Goal: Check status: Check status

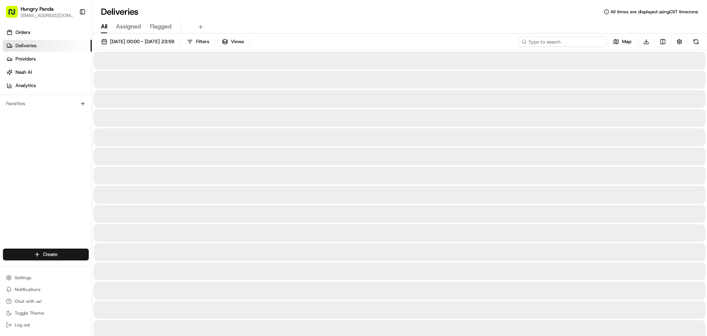
click at [564, 41] on input at bounding box center [563, 41] width 88 height 10
paste input "077058980595178401318"
type input "077058980595178401318"
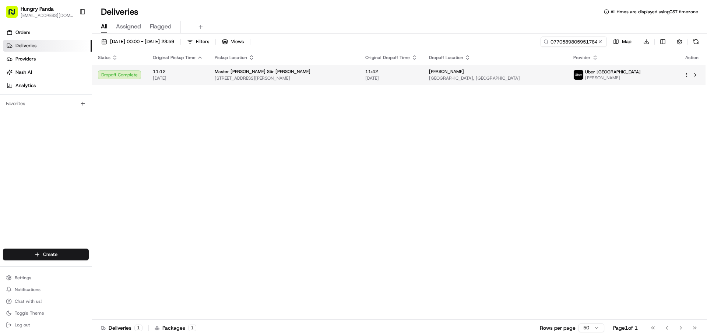
click at [442, 73] on div "[PERSON_NAME]" at bounding box center [495, 72] width 132 height 6
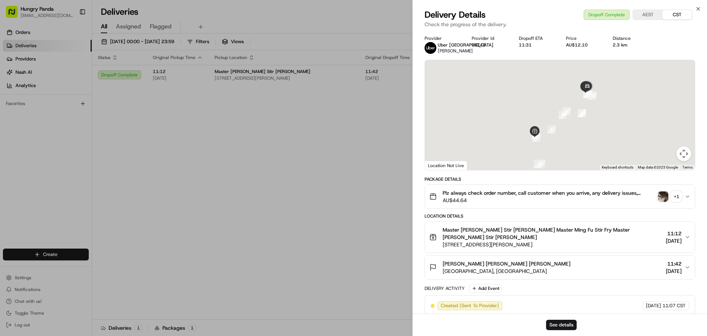
click at [678, 199] on div "+ 1" at bounding box center [677, 196] width 10 height 10
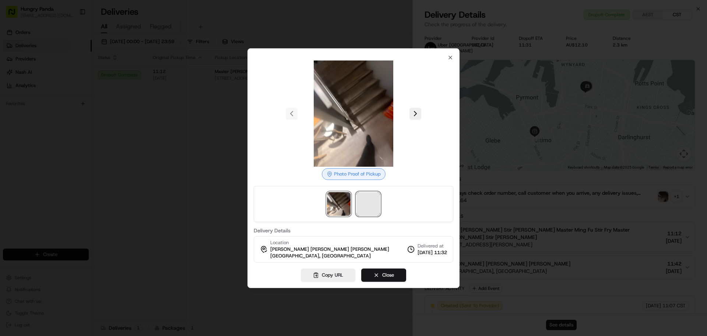
click at [362, 199] on span at bounding box center [369, 204] width 24 height 24
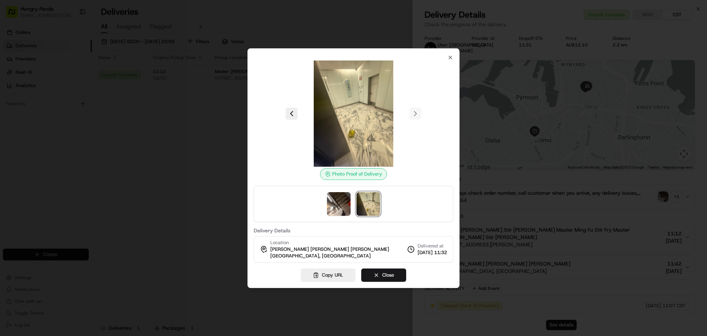
click at [156, 128] on div at bounding box center [353, 168] width 707 height 336
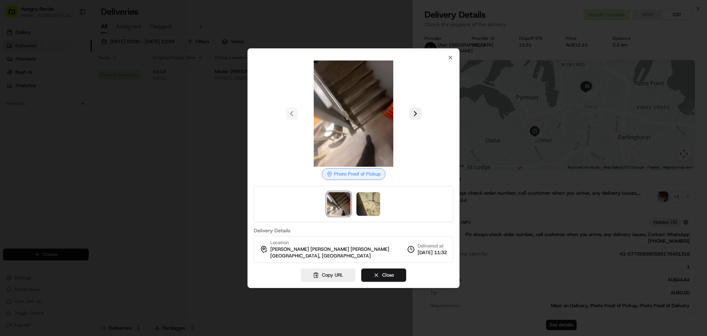
click at [190, 161] on div at bounding box center [353, 168] width 707 height 336
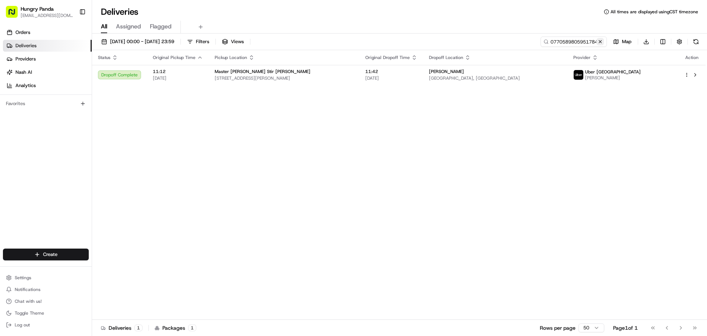
click at [603, 43] on button at bounding box center [600, 41] width 7 height 7
click at [602, 43] on input at bounding box center [563, 41] width 88 height 10
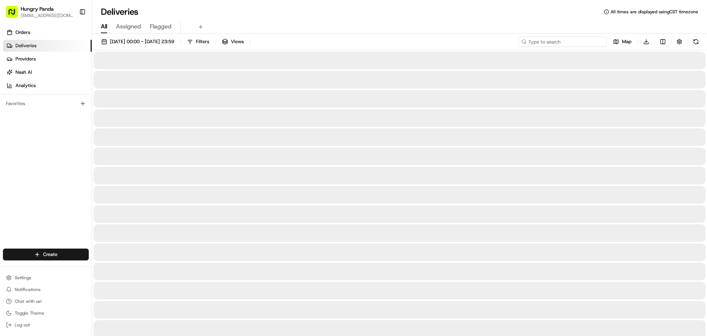
click at [585, 43] on input at bounding box center [563, 41] width 88 height 10
paste input "465855444515277632434"
type input "465855444515277632434"
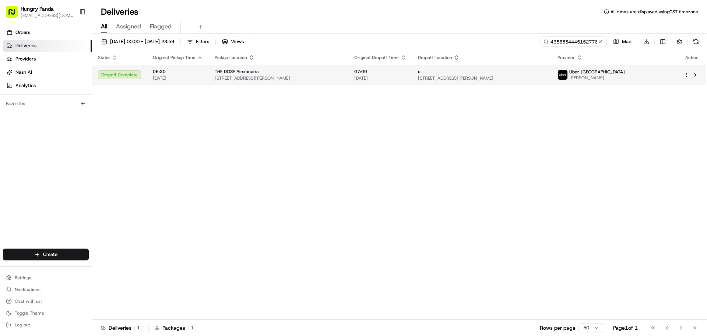
click at [319, 73] on div "THE DOSE Alexandria" at bounding box center [279, 72] width 128 height 6
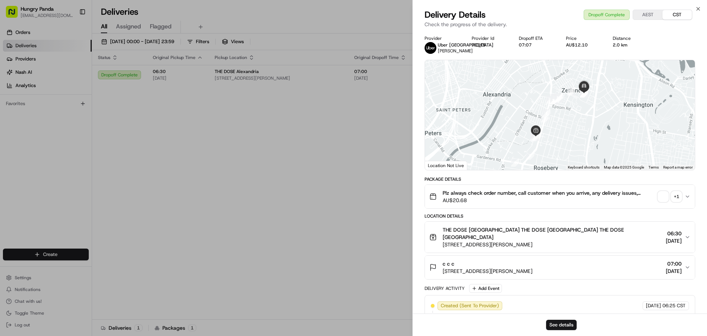
click at [678, 197] on div "+ 1" at bounding box center [677, 196] width 10 height 10
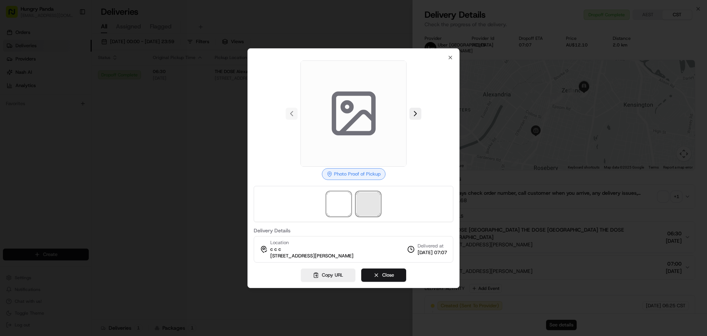
click at [376, 211] on span at bounding box center [369, 204] width 24 height 24
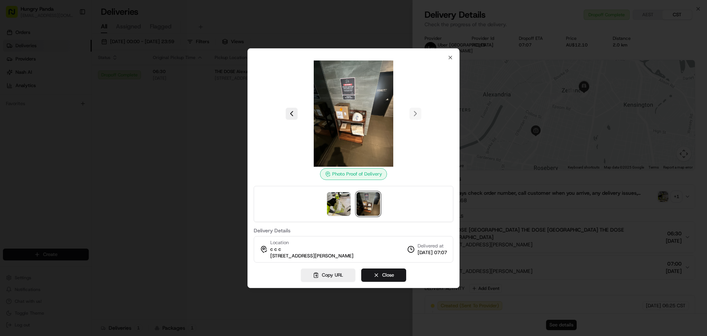
click at [183, 106] on div at bounding box center [353, 168] width 707 height 336
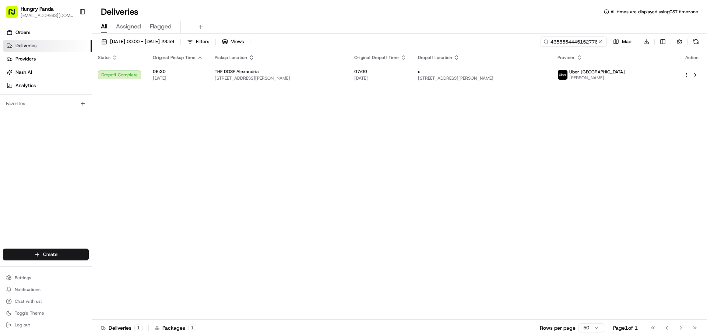
drag, startPoint x: 179, startPoint y: 156, endPoint x: 530, endPoint y: 8, distance: 380.6
click at [598, 40] on button at bounding box center [600, 41] width 7 height 7
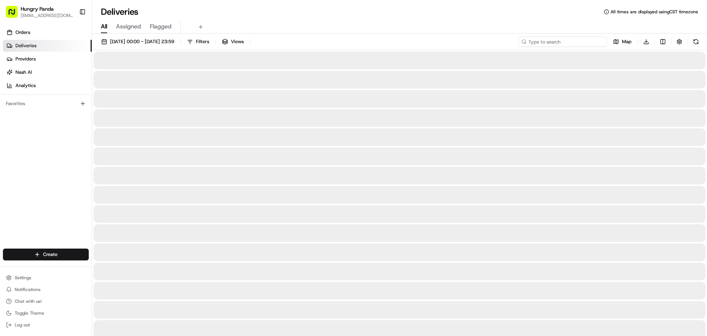
click at [585, 40] on input at bounding box center [563, 41] width 88 height 10
click at [550, 40] on input at bounding box center [563, 41] width 88 height 10
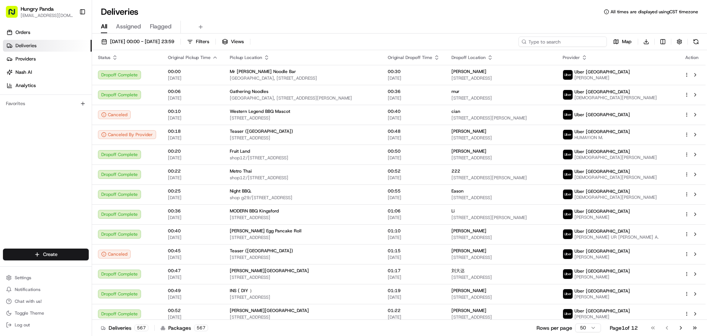
click at [557, 41] on input at bounding box center [563, 41] width 88 height 10
paste input "0573536365954722271461"
type input "0573536365954722271461"
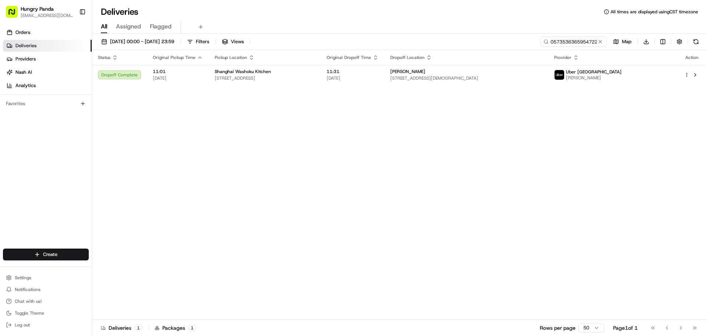
click at [371, 85] on div "Status Original Pickup Time Pickup Location Original Dropoff Time Dropoff Locat…" at bounding box center [399, 184] width 614 height 269
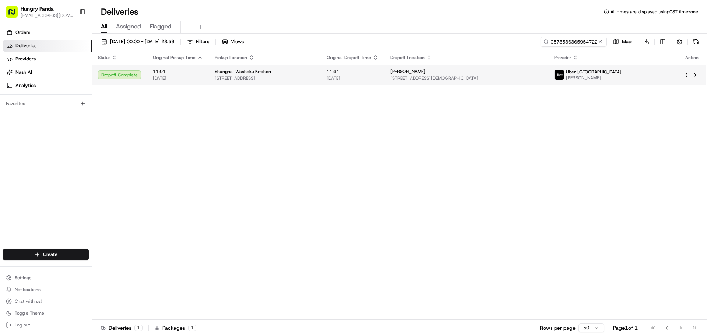
click at [321, 71] on td "Shanghai Washoku Kitchen [STREET_ADDRESS]" at bounding box center [265, 75] width 112 height 20
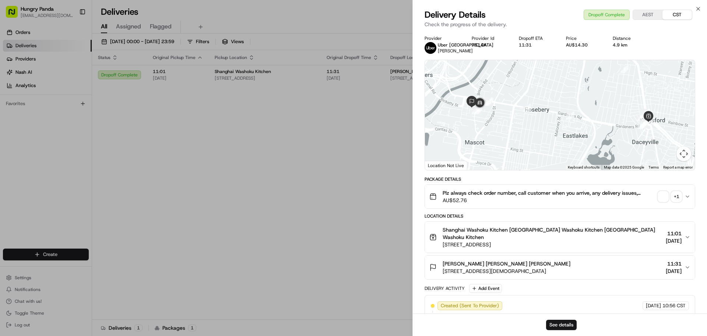
click at [679, 196] on div "+ 1" at bounding box center [677, 196] width 10 height 10
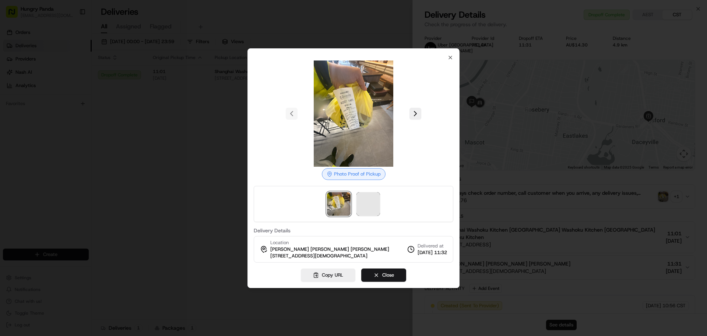
drag, startPoint x: 377, startPoint y: 219, endPoint x: 373, endPoint y: 211, distance: 8.9
click at [377, 218] on div at bounding box center [354, 204] width 200 height 36
click at [373, 211] on span at bounding box center [369, 204] width 24 height 24
click at [186, 109] on div at bounding box center [353, 168] width 707 height 336
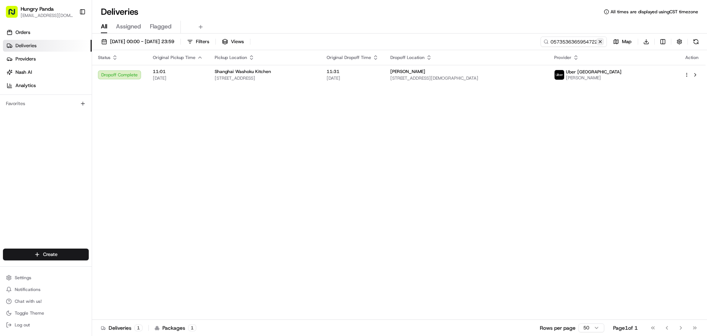
click at [600, 41] on button at bounding box center [600, 41] width 7 height 7
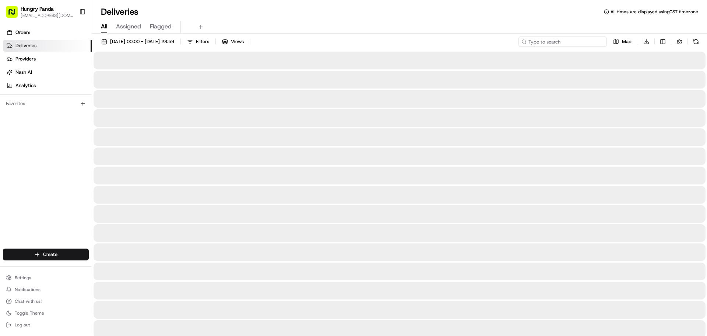
click at [589, 42] on input at bounding box center [563, 41] width 88 height 10
click at [562, 43] on input at bounding box center [563, 41] width 88 height 10
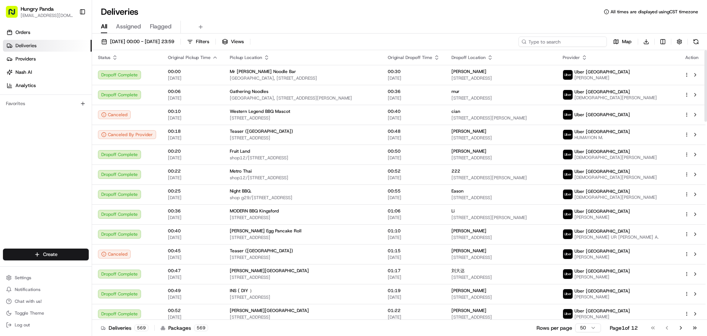
click at [574, 42] on input at bounding box center [563, 41] width 88 height 10
paste input "337255570575977257604"
type input "337255570575977257604"
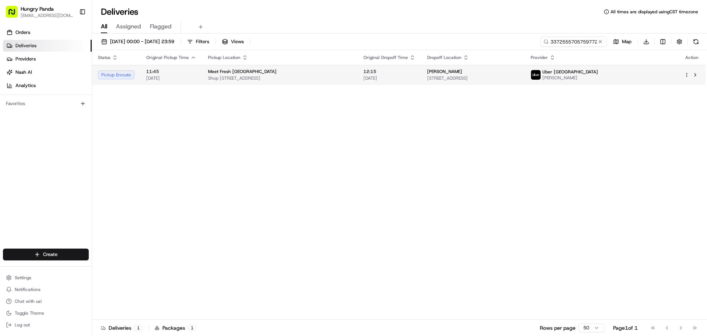
click at [414, 83] on td "12:15 [DATE]" at bounding box center [390, 75] width 64 height 20
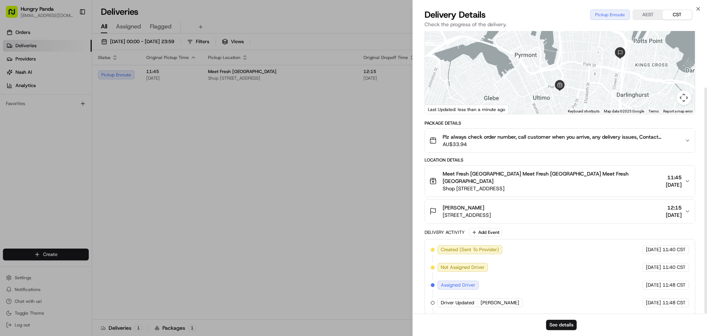
scroll to position [71, 0]
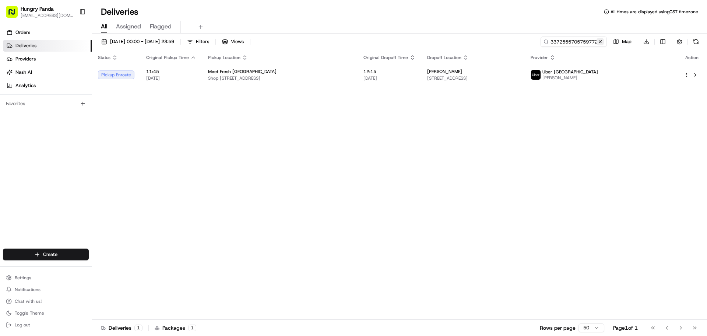
click at [601, 42] on button at bounding box center [600, 41] width 7 height 7
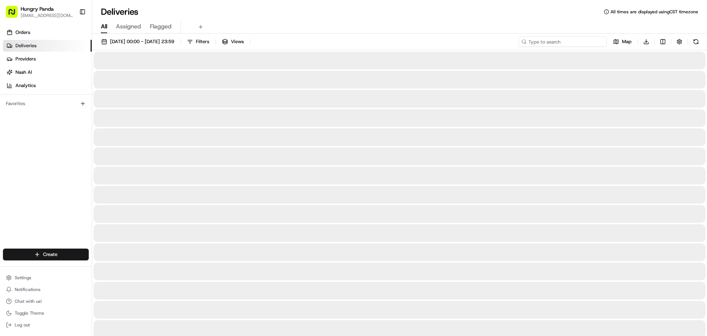
click at [568, 39] on input at bounding box center [563, 41] width 88 height 10
paste input "2774587395051762791697"
type input "2774587395051762791697"
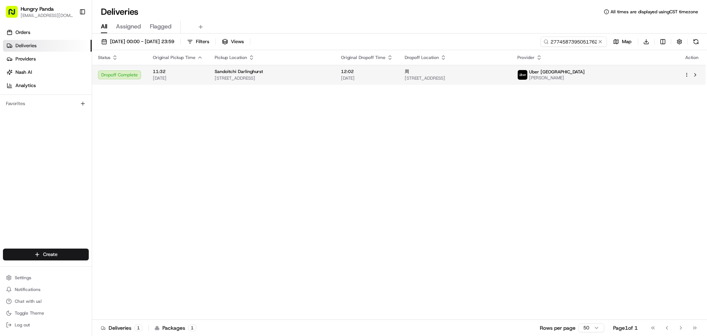
click at [329, 71] on div "Sandoitchi Darlinghurst" at bounding box center [272, 72] width 115 height 6
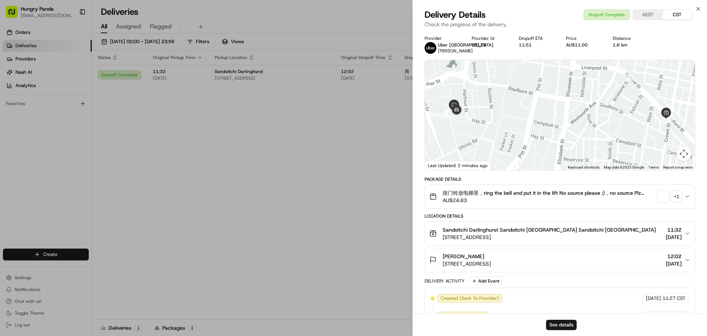
click at [675, 195] on div "+ 1" at bounding box center [677, 196] width 10 height 10
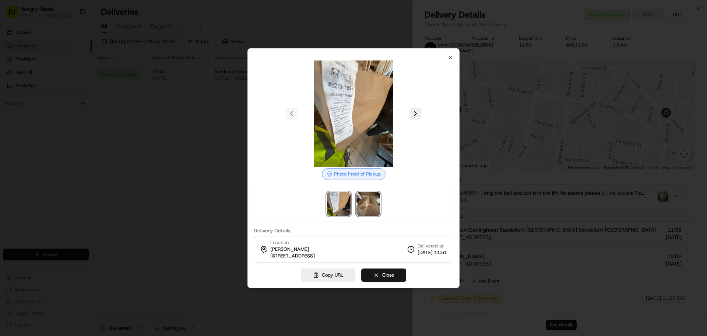
click at [368, 212] on img at bounding box center [369, 204] width 24 height 24
